Goal: Obtain resource: Obtain resource

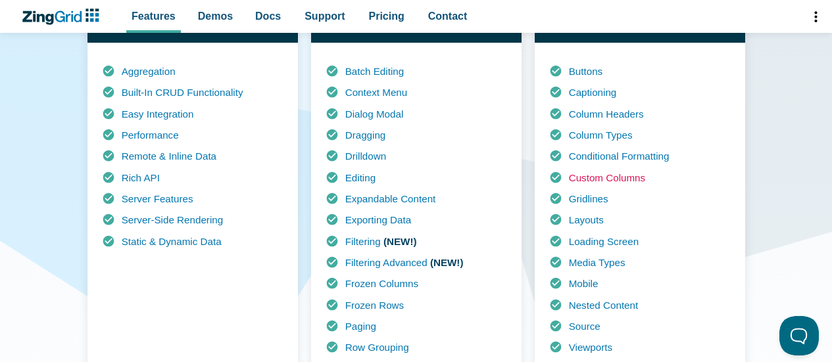
scroll to position [372, 0]
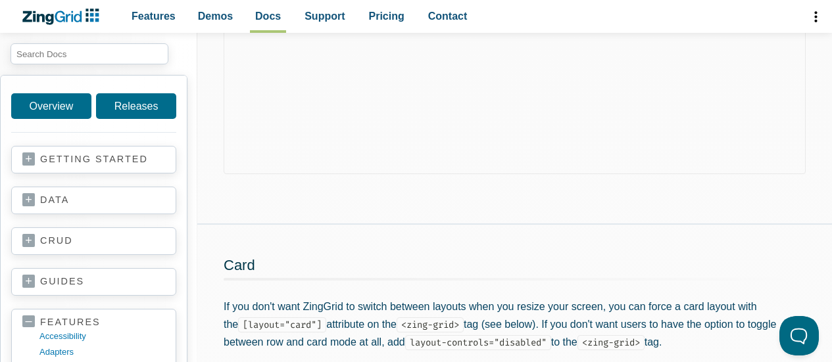
scroll to position [996, 0]
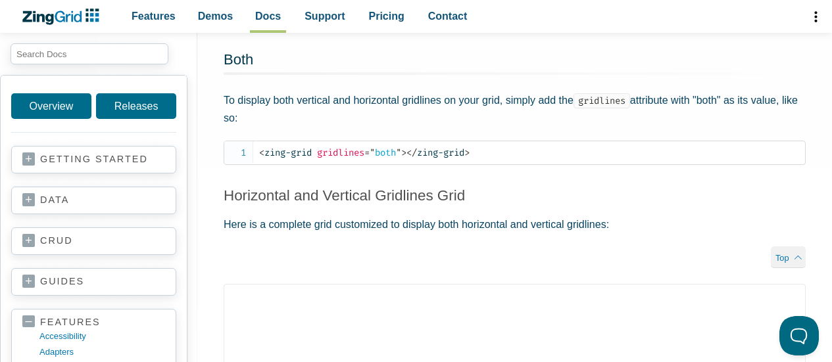
scroll to position [1251, 0]
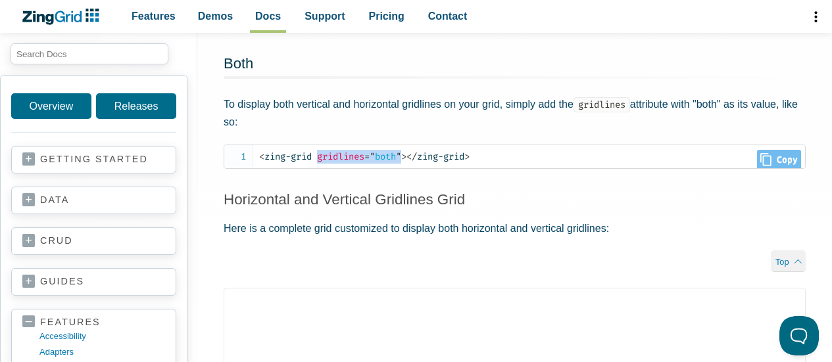
drag, startPoint x: 408, startPoint y: 175, endPoint x: 320, endPoint y: 180, distance: 88.2
click at [320, 164] on code "< zing-grid gridlines = " both " > </ zing-grid >" at bounding box center [532, 157] width 546 height 14
copy span "gridlines = " both ""
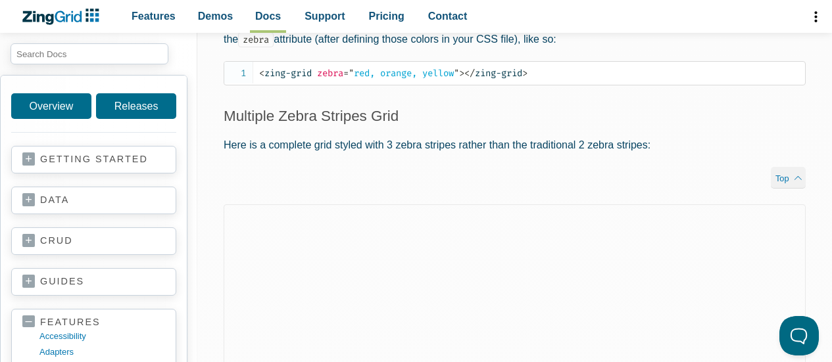
scroll to position [1416, 0]
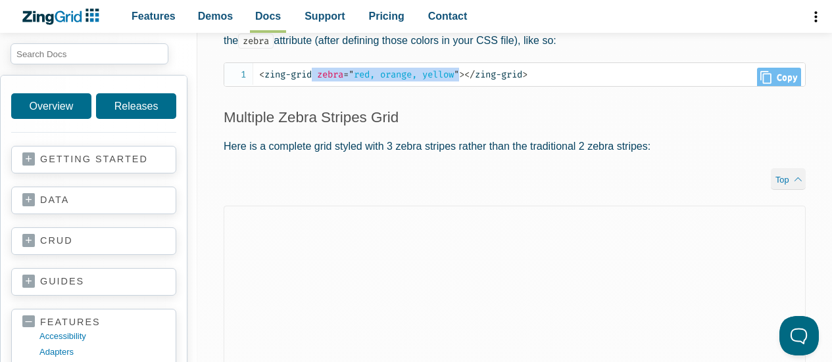
drag, startPoint x: 469, startPoint y: 76, endPoint x: 317, endPoint y: 80, distance: 152.0
click at [317, 80] on code "< zing-grid zebra = " red, orange, yellow " > </ zing-grid >" at bounding box center [532, 75] width 546 height 14
copy span "zebra = " red, orange, yellow ""
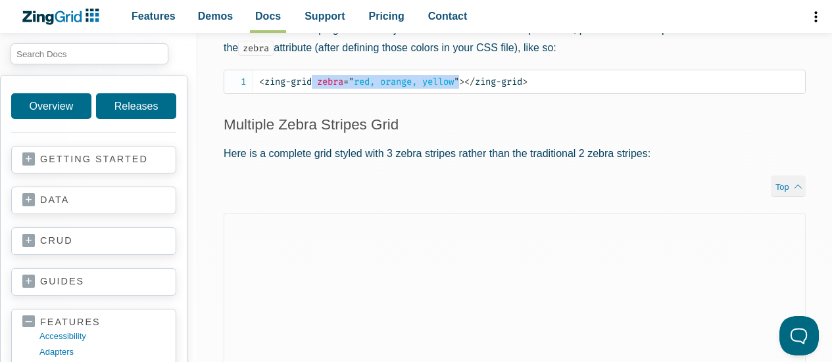
scroll to position [1409, 0]
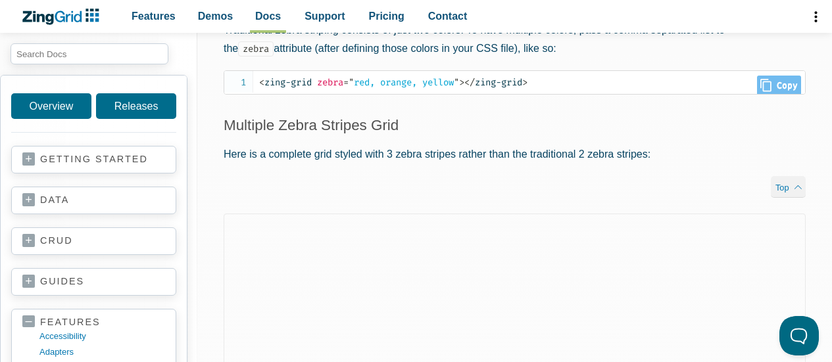
click at [464, 80] on span ">" at bounding box center [461, 82] width 5 height 11
drag, startPoint x: 465, startPoint y: 80, endPoint x: 319, endPoint y: 89, distance: 146.3
click at [319, 89] on pre "< zing-grid zebra = " red, orange, yellow " > </ zing-grid >" at bounding box center [515, 82] width 582 height 24
copy span "zebra = " red, orange, yellow"
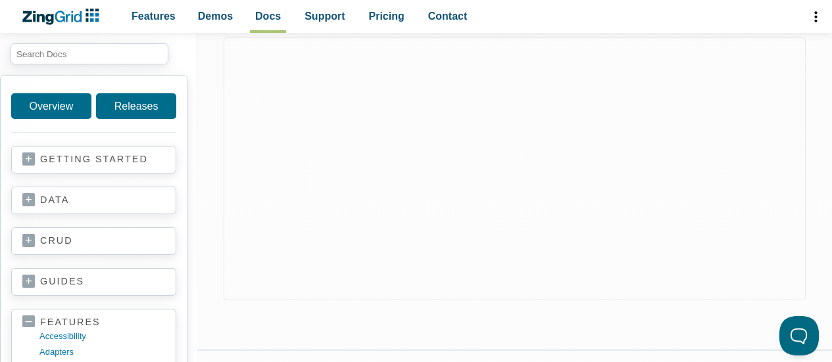
scroll to position [1587, 0]
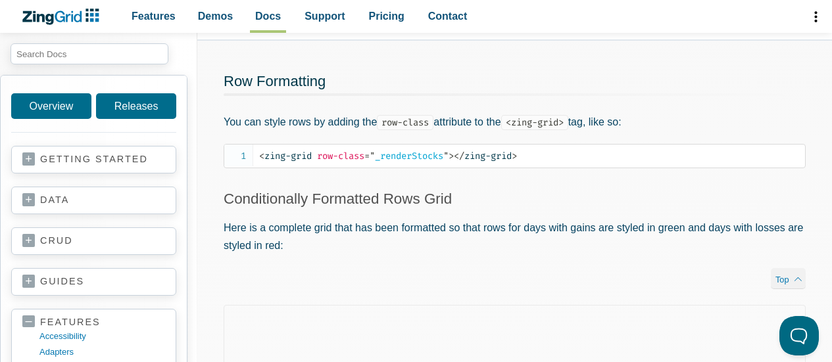
scroll to position [154, 0]
